Goal: Information Seeking & Learning: Learn about a topic

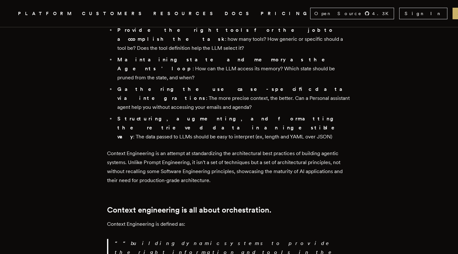
scroll to position [707, 0]
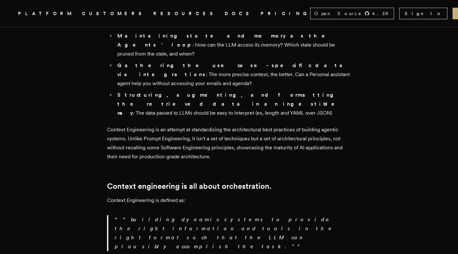
click at [248, 182] on h2 "Context engineering is all about orchestration." at bounding box center [229, 186] width 244 height 9
click at [244, 196] on p "Context Engineering is defined as:" at bounding box center [229, 200] width 244 height 9
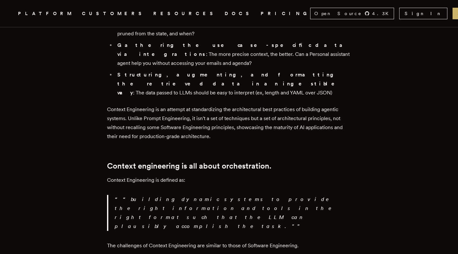
scroll to position [739, 0]
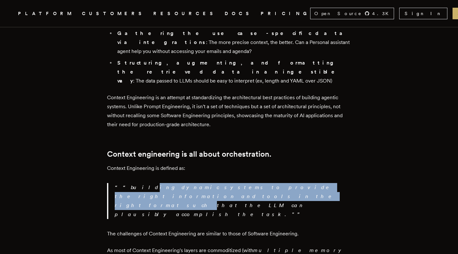
drag, startPoint x: 328, startPoint y: 86, endPoint x: 131, endPoint y: 87, distance: 196.1
click at [131, 183] on p "“building dynamic systems to provide the right information and tools in the rig…" at bounding box center [233, 201] width 237 height 36
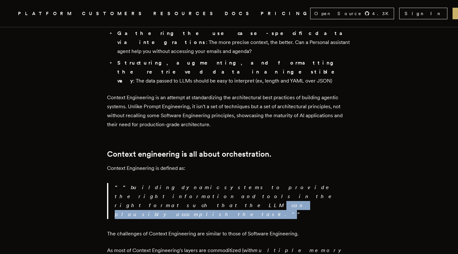
drag, startPoint x: 132, startPoint y: 96, endPoint x: 243, endPoint y: 94, distance: 110.9
click at [243, 183] on p "“building dynamic systems to provide the right information and tools in the rig…" at bounding box center [233, 201] width 237 height 36
click at [244, 183] on p "“building dynamic systems to provide the right information and tools in the rig…" at bounding box center [233, 201] width 237 height 36
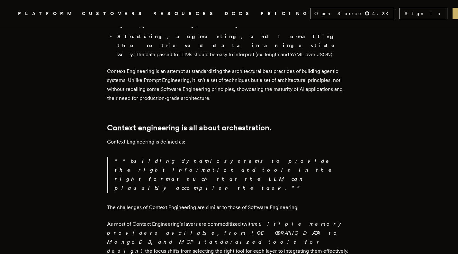
scroll to position [771, 0]
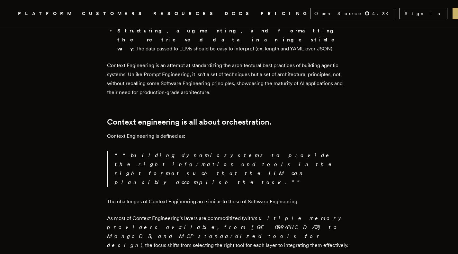
drag, startPoint x: 394, startPoint y: 127, endPoint x: 361, endPoint y: 123, distance: 32.7
drag, startPoint x: 227, startPoint y: 99, endPoint x: 186, endPoint y: 100, distance: 41.1
click at [186, 214] on p "As most of Context Engineering's layers are commoditized (with multiple memory …" at bounding box center [229, 232] width 244 height 36
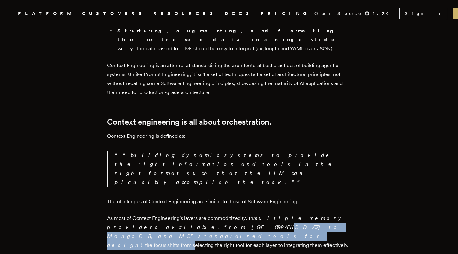
drag, startPoint x: 146, startPoint y: 109, endPoint x: 317, endPoint y: 106, distance: 170.7
click at [317, 214] on p "As most of Context Engineering's layers are commoditized (with multiple memory …" at bounding box center [229, 232] width 244 height 36
drag, startPoint x: 329, startPoint y: 106, endPoint x: 146, endPoint y: 106, distance: 183.5
click at [146, 214] on p "As most of Context Engineering's layers are commoditized (with multiple memory …" at bounding box center [229, 232] width 244 height 36
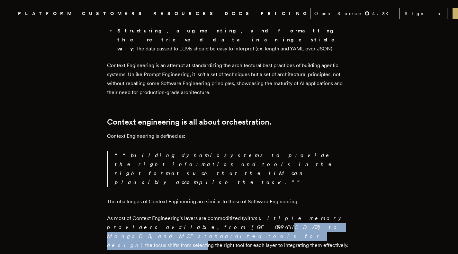
click at [146, 215] on em "multiple memory providers available, from Pinecone to MongoDB, and MCP standard…" at bounding box center [226, 231] width 239 height 33
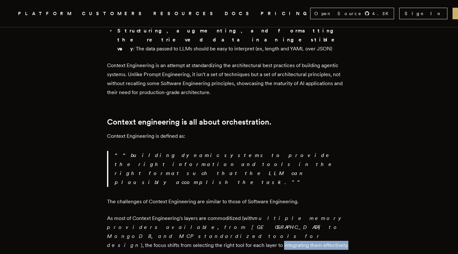
drag, startPoint x: 170, startPoint y: 117, endPoint x: 248, endPoint y: 114, distance: 78.1
click at [248, 214] on p "As most of Context Engineering's layers are commoditized (with multiple memory …" at bounding box center [229, 232] width 244 height 36
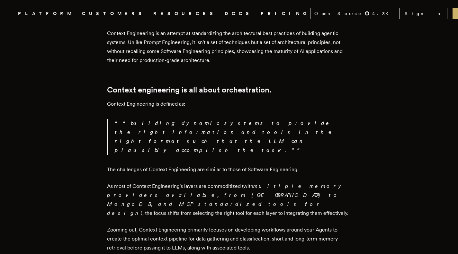
click at [232, 226] on p "Zooming out, Context Engineering primarily focuses on developing workflows arou…" at bounding box center [229, 239] width 244 height 27
click at [247, 226] on p "Zooming out, Context Engineering primarily focuses on developing workflows arou…" at bounding box center [229, 239] width 244 height 27
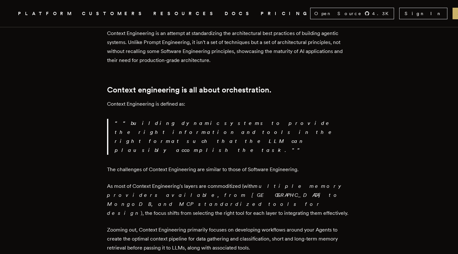
click at [226, 226] on p "Zooming out, Context Engineering primarily focuses on developing workflows arou…" at bounding box center [229, 239] width 244 height 27
click at [223, 226] on p "Zooming out, Context Engineering primarily focuses on developing workflows arou…" at bounding box center [229, 239] width 244 height 27
click at [218, 226] on p "Zooming out, Context Engineering primarily focuses on developing workflows arou…" at bounding box center [229, 239] width 244 height 27
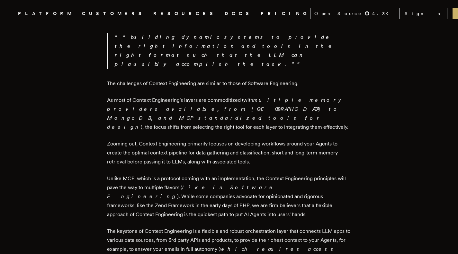
scroll to position [900, 0]
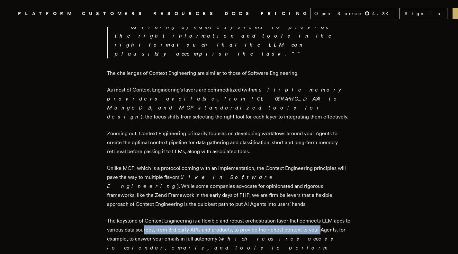
drag, startPoint x: 329, startPoint y: 102, endPoint x: 152, endPoint y: 101, distance: 176.5
click at [152, 217] on p "The keystone of Context Engineering is a flexible and robust orchestration laye…" at bounding box center [229, 239] width 244 height 45
drag, startPoint x: 141, startPoint y: 103, endPoint x: 312, endPoint y: 101, distance: 171.7
click at [312, 217] on p "The keystone of Context Engineering is a flexible and robust orchestration laye…" at bounding box center [229, 239] width 244 height 45
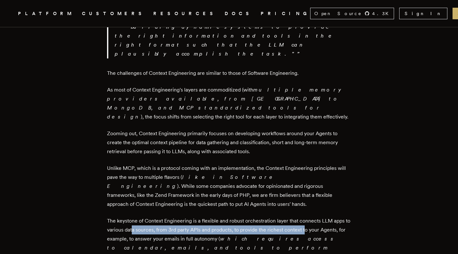
click at [312, 217] on p "The keystone of Context Engineering is a flexible and robust orchestration laye…" at bounding box center [229, 239] width 244 height 45
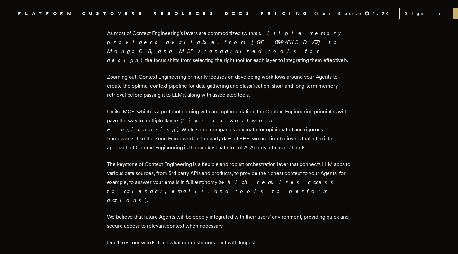
scroll to position [964, 0]
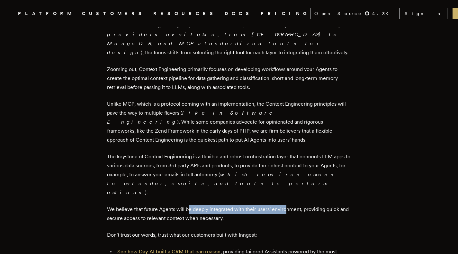
drag, startPoint x: 191, startPoint y: 74, endPoint x: 287, endPoint y: 70, distance: 96.2
click at [287, 205] on p "We believe that future Agents will be deeply integrated with their users' envir…" at bounding box center [229, 214] width 244 height 18
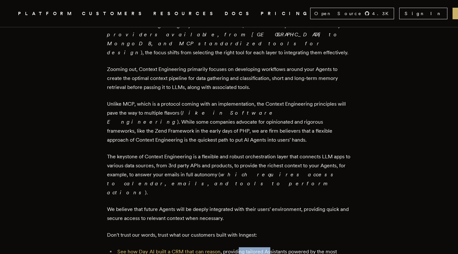
drag, startPoint x: 249, startPoint y: 114, endPoint x: 271, endPoint y: 113, distance: 21.2
click at [271, 247] on p "See how Day AI built a CRM that can reason , providing tailored Assistants powe…" at bounding box center [234, 256] width 234 height 18
drag, startPoint x: 286, startPoint y: 113, endPoint x: 226, endPoint y: 115, distance: 60.5
click at [226, 247] on p "See how Day AI built a CRM that can reason , providing tailored Assistants powe…" at bounding box center [234, 256] width 234 height 18
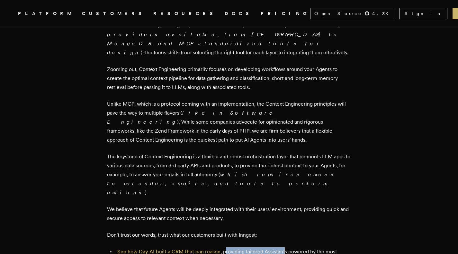
click at [247, 247] on p "See how Day AI built a CRM that can reason , providing tailored Assistants powe…" at bounding box center [234, 256] width 234 height 18
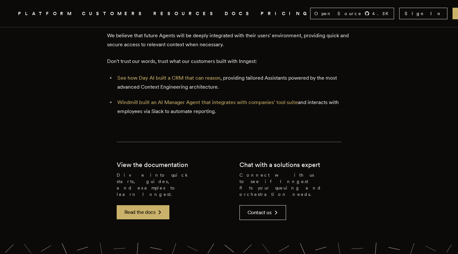
scroll to position [1133, 0]
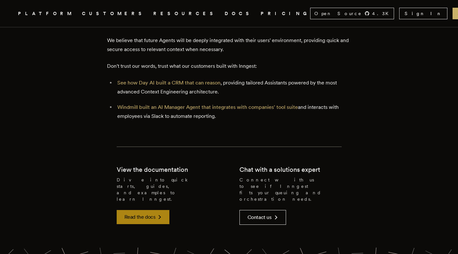
click at [143, 210] on link "Read the docs" at bounding box center [143, 217] width 53 height 14
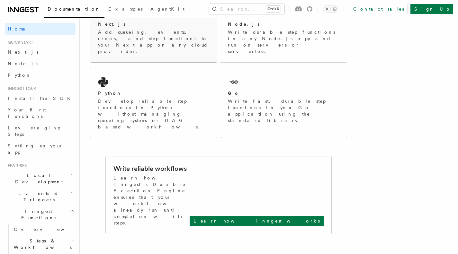
scroll to position [150, 0]
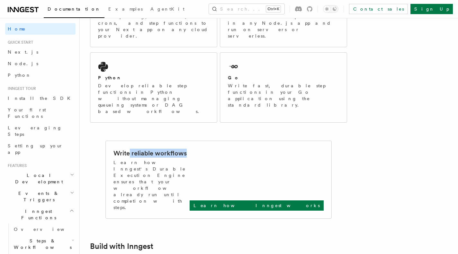
drag, startPoint x: 130, startPoint y: 122, endPoint x: 192, endPoint y: 121, distance: 61.7
click at [192, 149] on div "Write reliable workflows" at bounding box center [218, 153] width 210 height 9
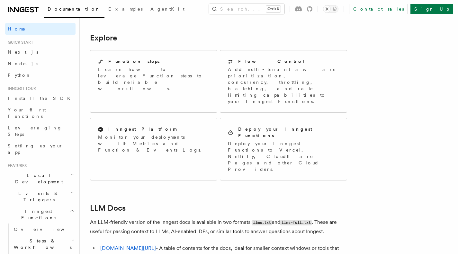
scroll to position [507, 0]
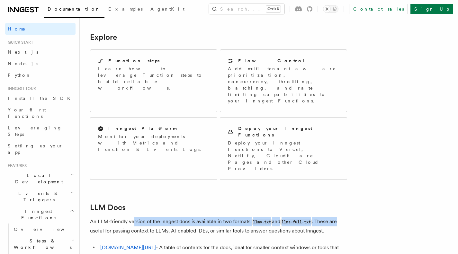
drag, startPoint x: 134, startPoint y: 54, endPoint x: 355, endPoint y: 52, distance: 220.8
click at [355, 52] on article "Inngest Documentation Inngest is an event-driven durable execution platform tha…" at bounding box center [238, 0] width 296 height 959
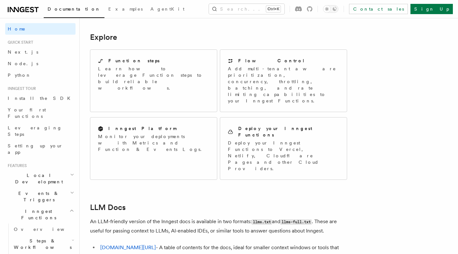
drag, startPoint x: 186, startPoint y: 81, endPoint x: 182, endPoint y: 83, distance: 4.5
click at [186, 243] on li "[DOMAIN_NAME][URL] - A table of contents for the docs, ideal for smaller contex…" at bounding box center [222, 252] width 249 height 18
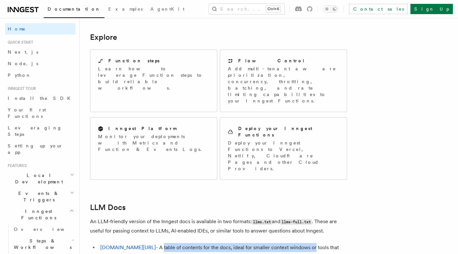
drag, startPoint x: 156, startPoint y: 84, endPoint x: 307, endPoint y: 81, distance: 150.8
click at [307, 243] on li "[DOMAIN_NAME][URL] - A table of contents for the docs, ideal for smaller contex…" at bounding box center [222, 252] width 249 height 18
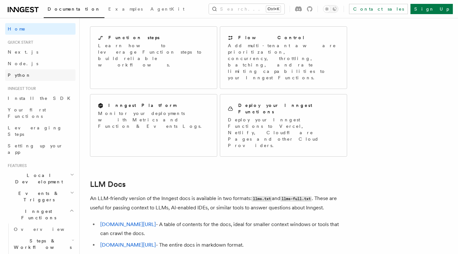
scroll to position [539, 0]
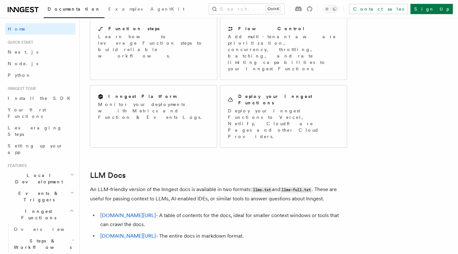
click at [25, 44] on span "Quick start" at bounding box center [19, 42] width 28 height 5
click at [23, 56] on link "Next.js" at bounding box center [40, 52] width 70 height 12
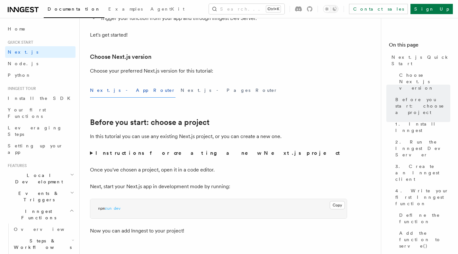
scroll to position [81, 0]
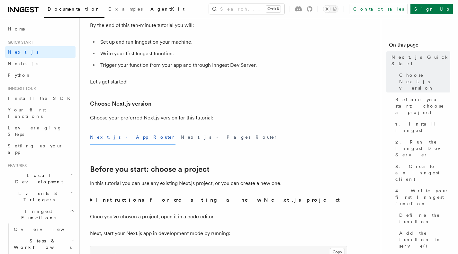
click at [150, 7] on span "AgentKit" at bounding box center [167, 8] width 34 height 5
